Goal: Task Accomplishment & Management: Use online tool/utility

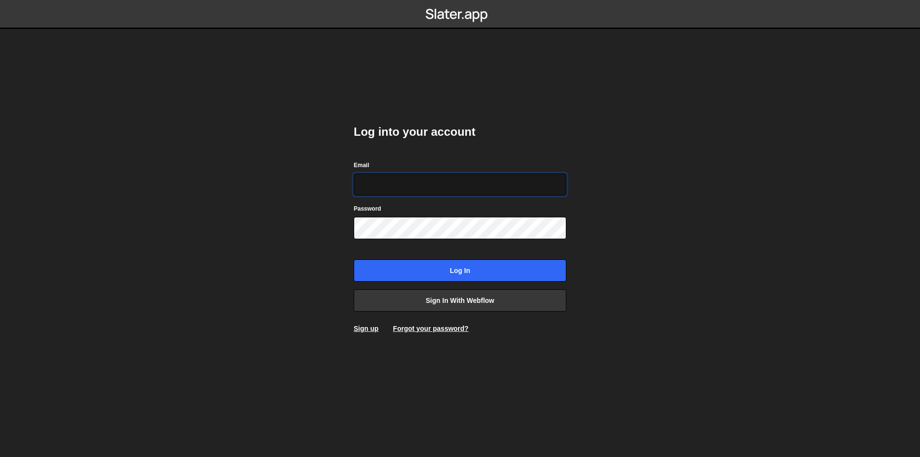
click at [417, 183] on input "Email" at bounding box center [460, 184] width 213 height 22
type input "[EMAIL_ADDRESS][DOMAIN_NAME]"
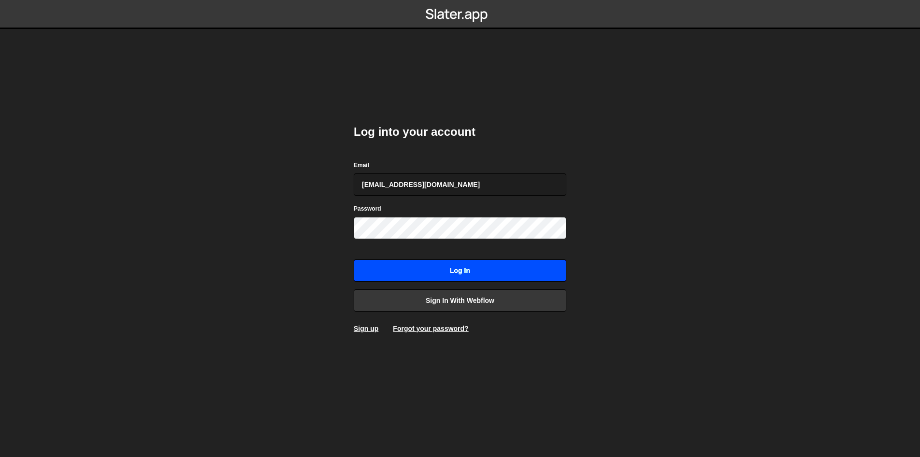
click at [407, 267] on input "Log in" at bounding box center [460, 270] width 213 height 22
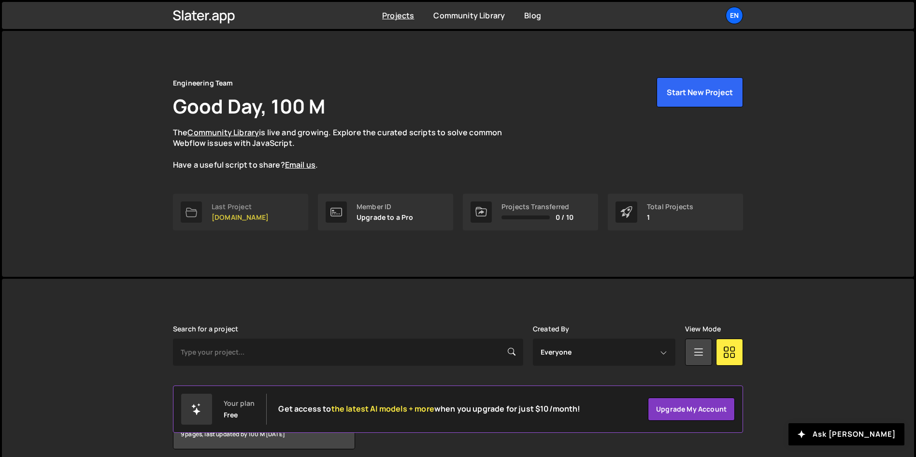
click at [294, 198] on link "Last Project womwell.com" at bounding box center [240, 212] width 135 height 37
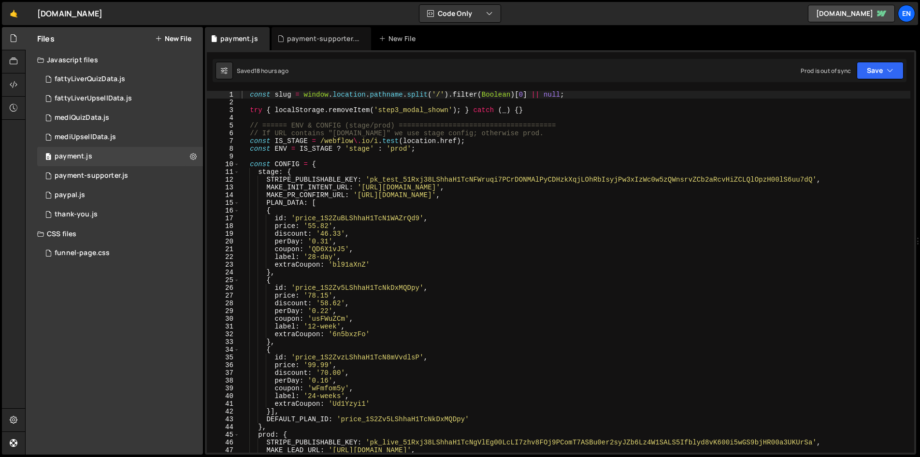
click at [0, 456] on nordpass-portal at bounding box center [0, 457] width 0 height 0
click at [313, 38] on div "payment-supporter.js" at bounding box center [323, 39] width 72 height 10
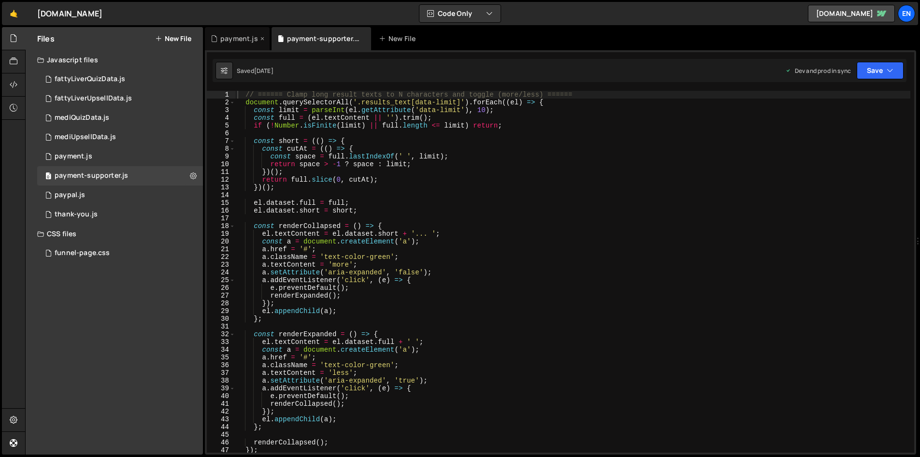
click at [239, 36] on div "payment.js" at bounding box center [239, 39] width 38 height 10
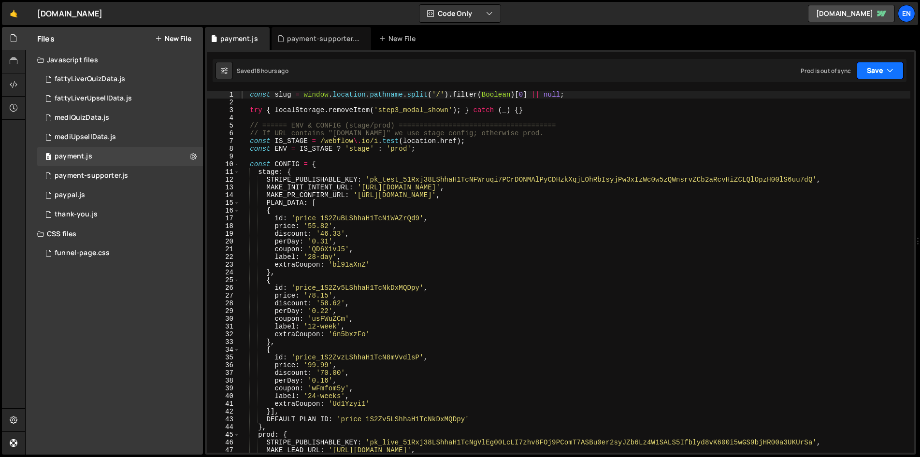
click at [876, 67] on button "Save" at bounding box center [879, 70] width 47 height 17
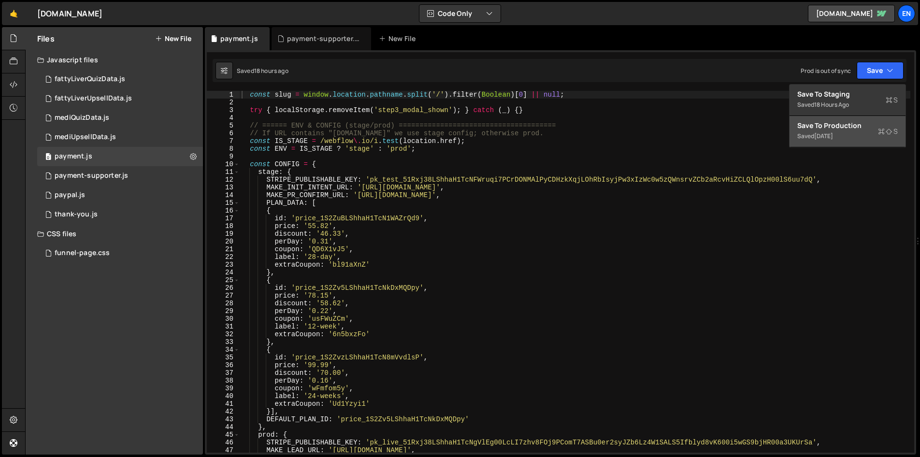
click at [842, 126] on div "Save to Production S" at bounding box center [847, 126] width 100 height 10
